Goal: Task Accomplishment & Management: Use online tool/utility

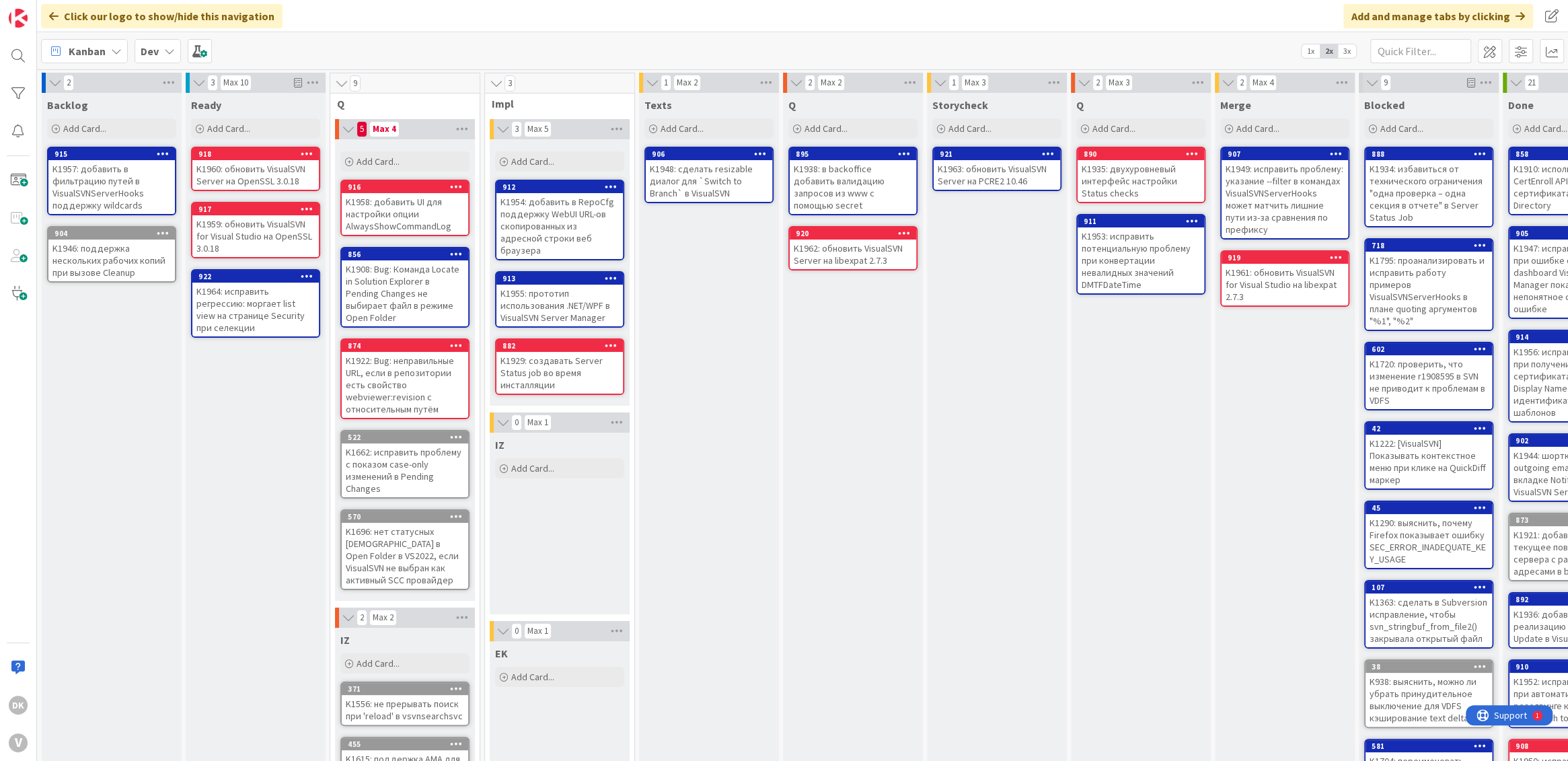
click at [418, 192] on div "Q Add Card... 895 K1938: в backoffice добавить валидацию запросов из www с помо…" at bounding box center [853, 580] width 140 height 975
click at [418, 192] on div "Texts Add Card... 906 K1948: сделать resizable диалог для `Switch to Branch` в …" at bounding box center [709, 580] width 140 height 975
click at [418, 192] on div "Q Add Card... 895 K1938: в backoffice добавить валидацию запросов из www с помо…" at bounding box center [853, 580] width 140 height 975
click at [418, 192] on div "Storycheck Add Card... 921 K1963: обновить VisualSVN Server на PCRE2 10.46" at bounding box center [997, 580] width 140 height 975
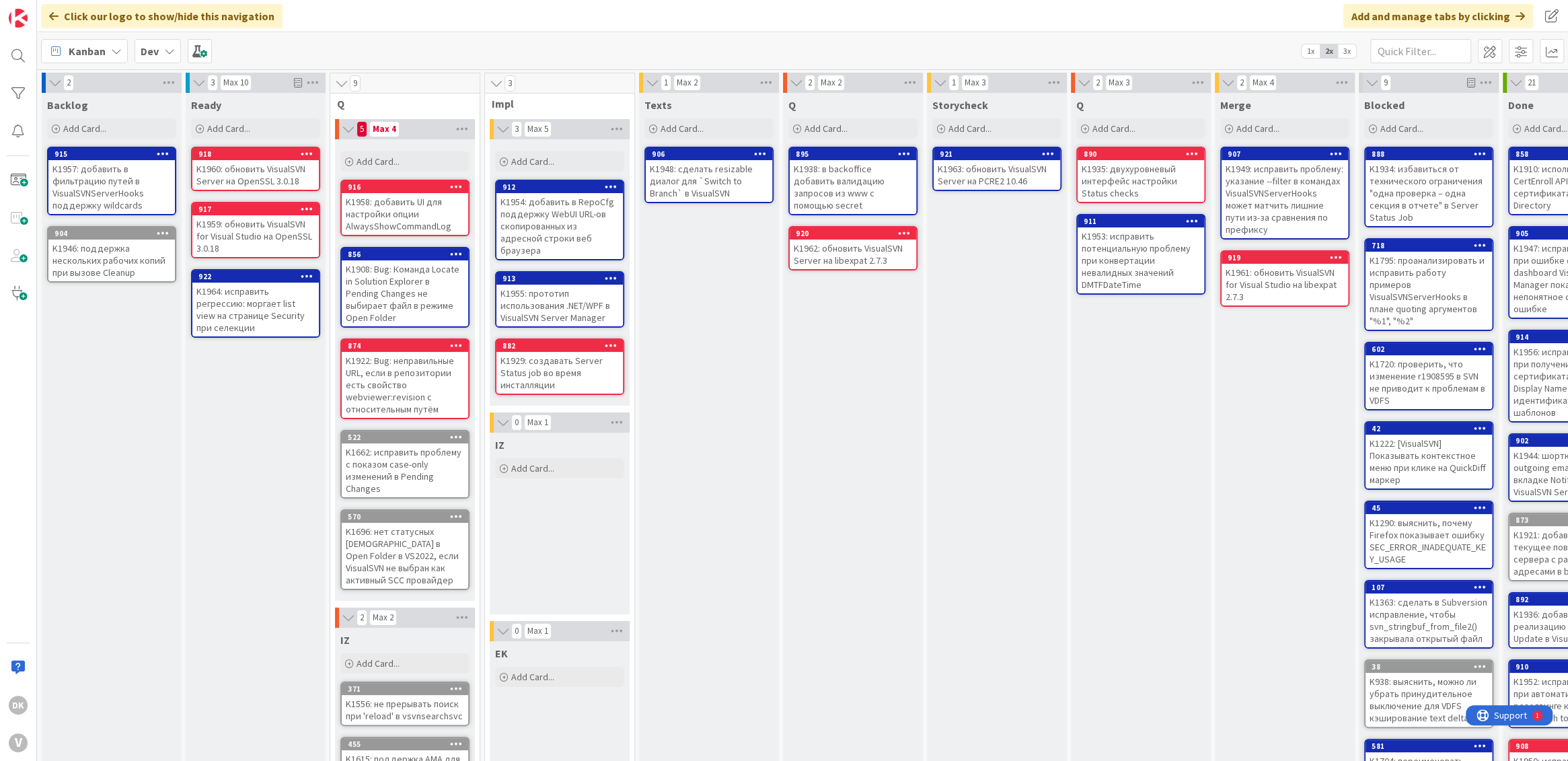
click at [418, 192] on div "Storycheck Add Card... 921 K1963: обновить VisualSVN Server на PCRE2 10.46" at bounding box center [997, 580] width 140 height 975
click at [418, 192] on div "Q Add Card... 895 K1938: в backoffice добавить валидацию запросов из www с помо…" at bounding box center [853, 580] width 140 height 975
click at [418, 192] on div "Texts Add Card... 906 K1948: сделать resizable диалог для `Switch to Branch` в …" at bounding box center [709, 580] width 140 height 975
click at [418, 192] on div "Q Add Card... 895 K1938: в backoffice добавить валидацию запросов из www с помо…" at bounding box center [853, 580] width 140 height 975
click at [418, 192] on div "Texts Add Card... 906 K1948: сделать resizable диалог для `Switch to Branch` в …" at bounding box center [709, 580] width 140 height 975
